Goal: Find specific page/section: Find specific page/section

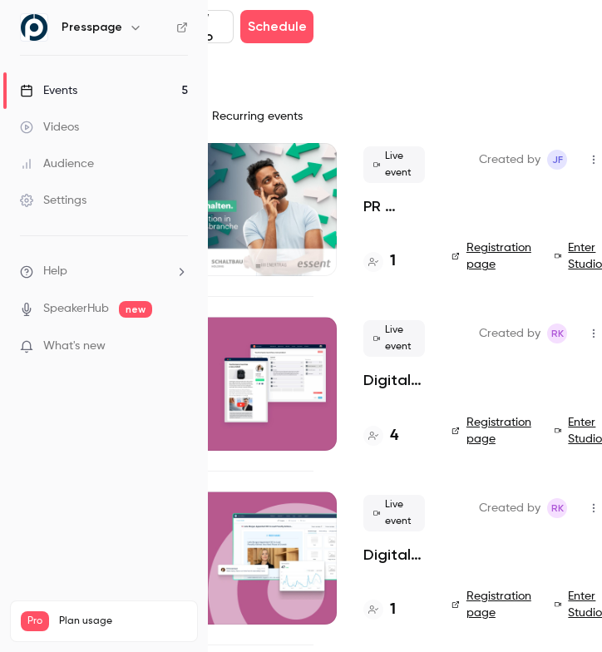
scroll to position [0, 259]
